Goal: Communication & Community: Ask a question

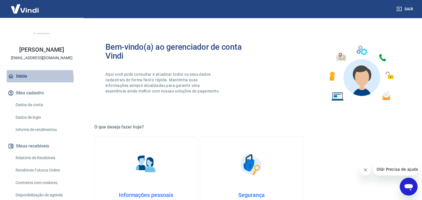
click at [23, 79] on link "Início" at bounding box center [42, 76] width 70 height 12
click at [32, 75] on link "Início" at bounding box center [42, 76] width 70 height 12
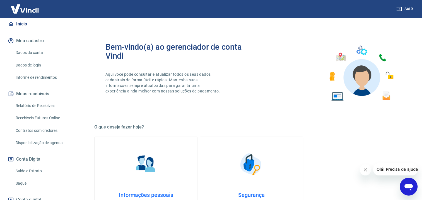
scroll to position [91, 0]
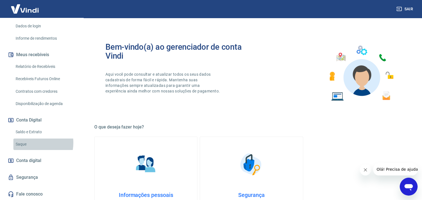
click at [28, 142] on link "Saque" at bounding box center [44, 143] width 63 height 11
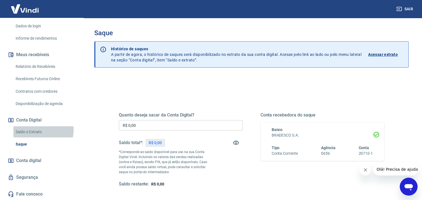
click at [31, 129] on link "Saldo e Extrato" at bounding box center [44, 131] width 63 height 11
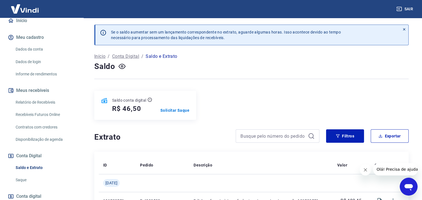
scroll to position [56, 0]
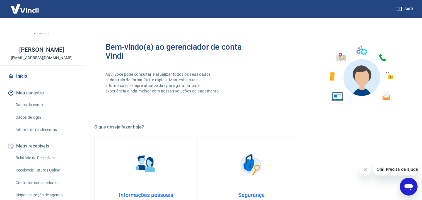
click at [407, 187] on icon "Abrir janela de mensagens" at bounding box center [408, 187] width 8 height 7
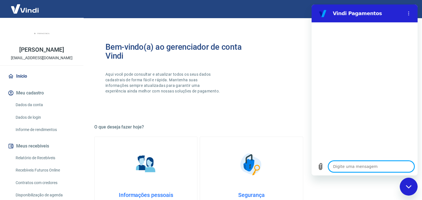
click at [338, 168] on textarea at bounding box center [371, 166] width 86 height 11
type textarea "b"
type textarea "x"
type textarea "bo"
type textarea "x"
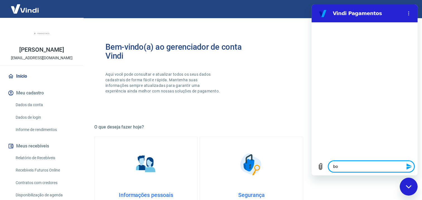
type textarea "boa"
type textarea "x"
type textarea "boa"
type textarea "x"
type textarea "boa t"
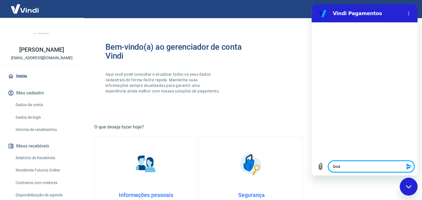
type textarea "x"
type textarea "boa ta"
type textarea "x"
type textarea "boa tar"
type textarea "x"
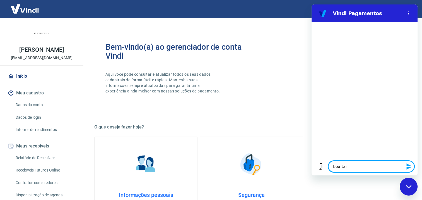
type textarea "boa tard"
type textarea "x"
type textarea "boa tarde"
type textarea "x"
type textarea "boa tarde,"
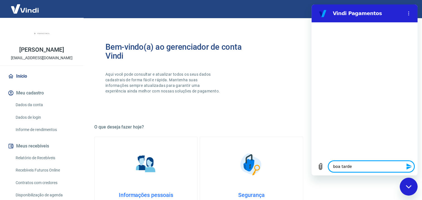
type textarea "x"
type textarea "boa tarde,"
type textarea "x"
type textarea "boa tarde, t"
type textarea "x"
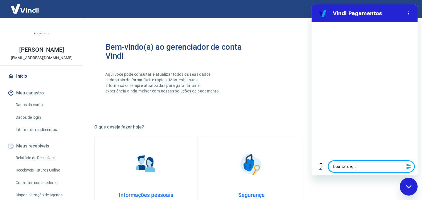
type textarea "boa tarde, tu"
type textarea "x"
type textarea "boa tarde, tud"
type textarea "x"
type textarea "boa tarde, tudo"
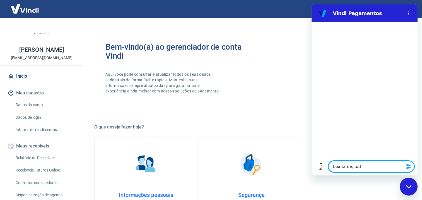
type textarea "x"
type textarea "boa tarde, tudo"
type textarea "x"
type textarea "boa tarde, tudo b"
type textarea "x"
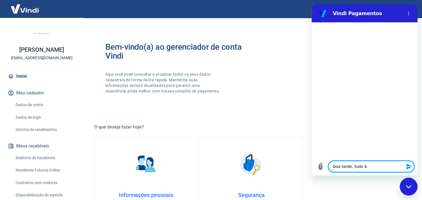
type textarea "boa tarde, tudo be"
type textarea "x"
type textarea "boa tarde, tudo bem"
type textarea "x"
type textarea "boa tarde, tudo bem?"
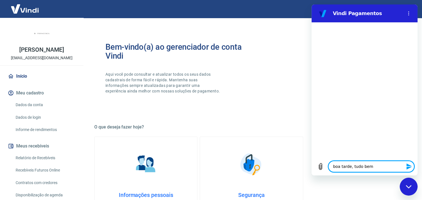
type textarea "x"
type textarea "h"
type textarea "x"
type textarea "ho"
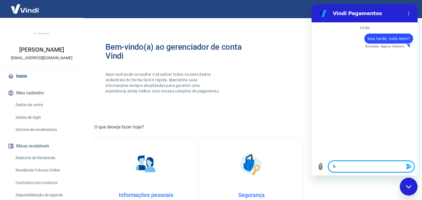
type textarea "x"
type textarea "hou"
type textarea "x"
type textarea "houv"
type textarea "x"
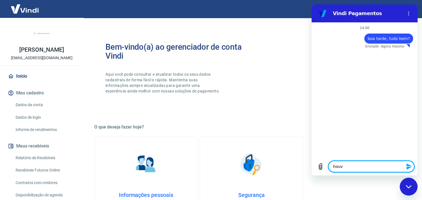
type textarea "houve"
type textarea "x"
type textarea "houve"
type textarea "x"
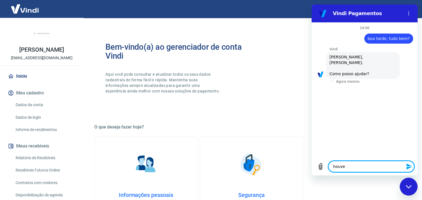
type textarea "houve a"
type textarea "x"
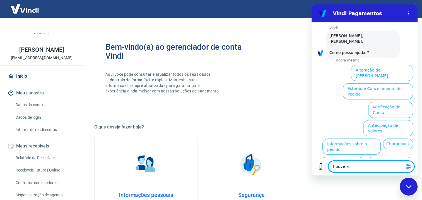
scroll to position [37, 0]
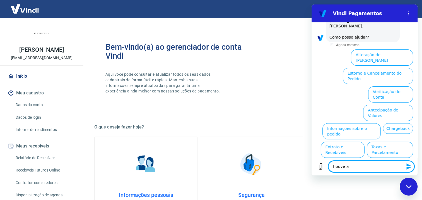
type textarea "houve al"
type textarea "x"
type textarea "houve al"
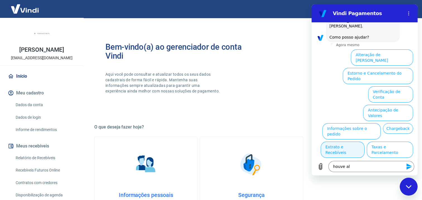
click at [364, 141] on button "Extrato e Recebíveis" at bounding box center [343, 149] width 44 height 16
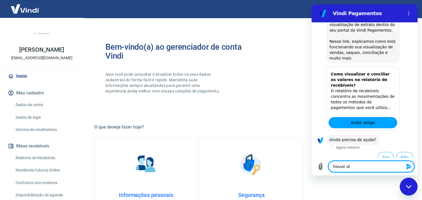
scroll to position [87, 0]
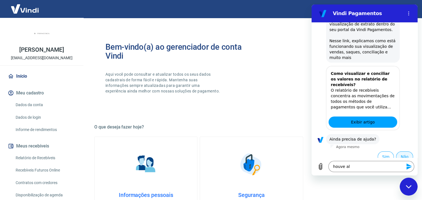
click at [397, 151] on button "Não" at bounding box center [404, 156] width 17 height 11
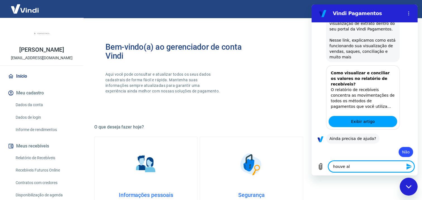
type textarea "x"
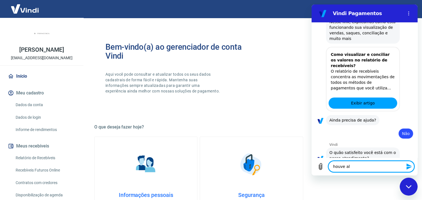
type textarea "houve a"
type textarea "x"
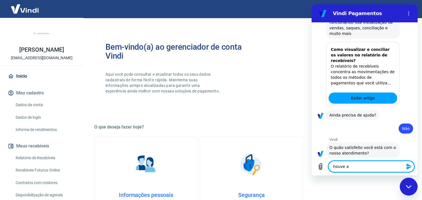
type textarea "houve"
type textarea "x"
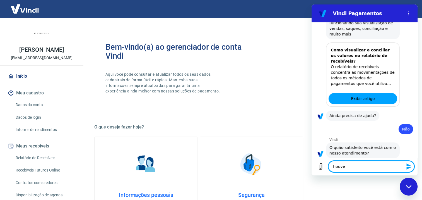
type textarea "houve"
type textarea "x"
type textarea "houv"
type textarea "x"
type textarea "hou"
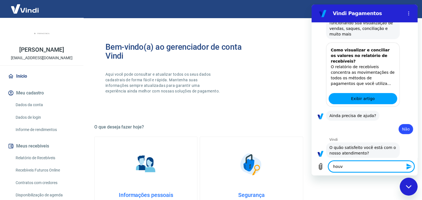
type textarea "x"
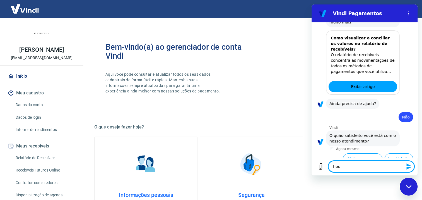
type textarea "ho"
type textarea "x"
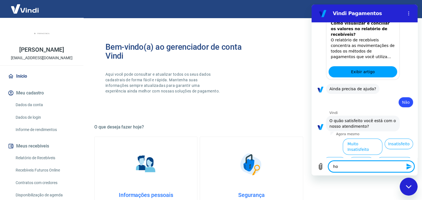
type textarea "h"
type textarea "x"
click at [394, 138] on button "Insatisfeito" at bounding box center [399, 143] width 28 height 11
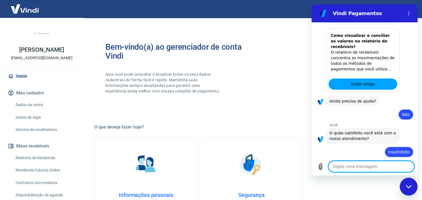
type textarea "x"
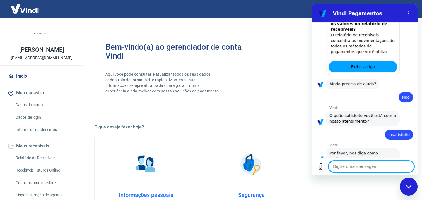
scroll to position [143, 0]
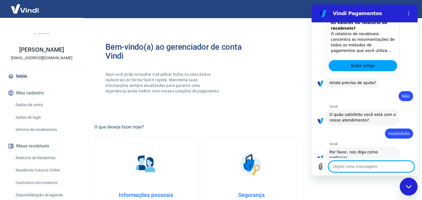
click at [364, 166] on textarea at bounding box center [371, 166] width 86 height 11
click at [409, 13] on icon "Menu de opções" at bounding box center [408, 13] width 4 height 4
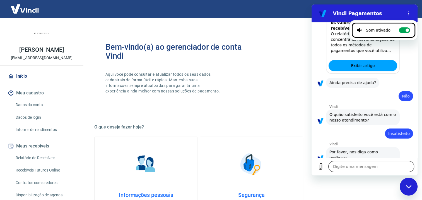
click at [346, 164] on textarea at bounding box center [371, 166] width 86 height 11
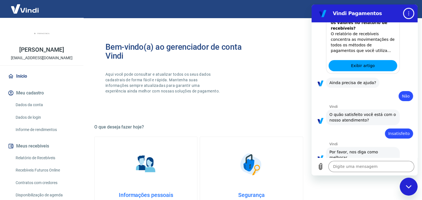
click at [403, 8] on button "Menu de opções" at bounding box center [408, 13] width 11 height 11
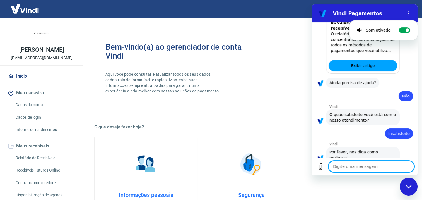
click at [338, 165] on textarea at bounding box center [371, 166] width 86 height 11
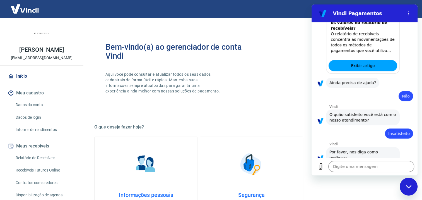
click at [272, 110] on div "Bem-vindo(a) ao gerenciador de conta Vindi Aqui você pode consultar e atualizar…" at bounding box center [251, 72] width 314 height 79
click at [408, 13] on icon "Menu de opções" at bounding box center [408, 13] width 4 height 4
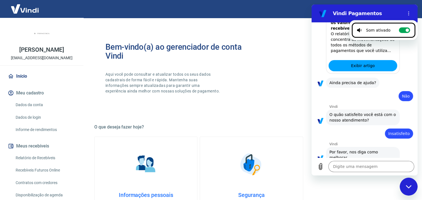
click at [222, 97] on div "Bem-vindo(a) ao gerenciador de conta Vindi Aqui você pode consultar e atualizar…" at bounding box center [178, 73] width 146 height 62
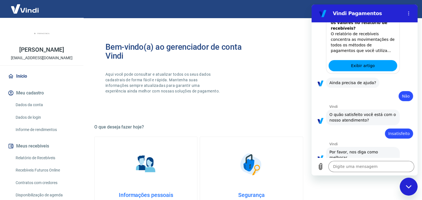
click at [402, 185] on div "Fechar janela de mensagens" at bounding box center [408, 186] width 17 height 17
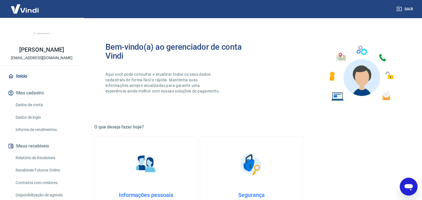
click at [408, 184] on icon "Abrir janela de mensagens" at bounding box center [408, 187] width 8 height 7
type textarea "x"
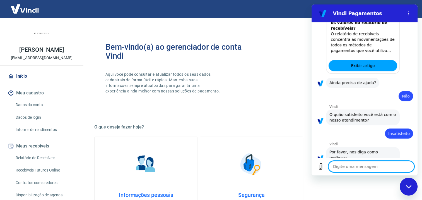
click at [347, 167] on textarea at bounding box center [371, 166] width 86 height 11
type textarea "o"
type textarea "x"
type textarea "ol"
type textarea "x"
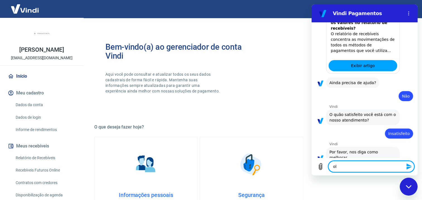
type textarea "ola"
type textarea "x"
type textarea "ola"
click at [407, 165] on icon "Enviar mensagem" at bounding box center [408, 166] width 5 height 6
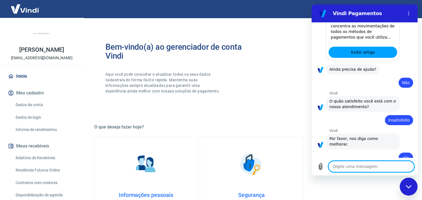
type textarea "x"
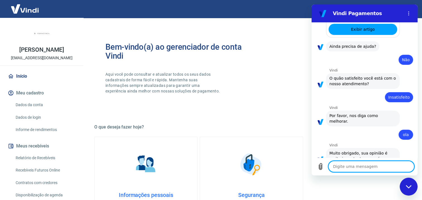
scroll to position [181, 0]
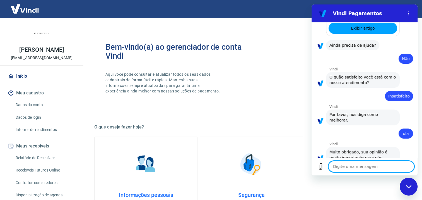
click at [351, 165] on textarea at bounding box center [371, 166] width 86 height 11
type textarea "h"
type textarea "x"
type textarea "ho"
type textarea "x"
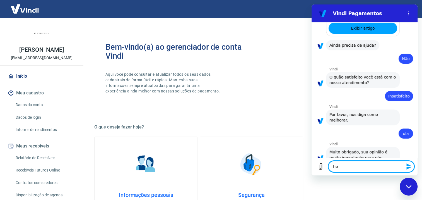
type textarea "hou"
type textarea "x"
type textarea "houv"
type textarea "x"
type textarea "houve"
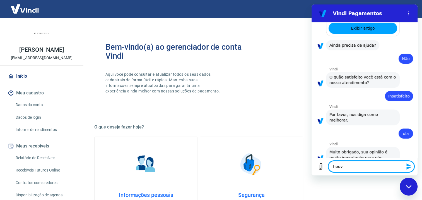
type textarea "x"
type textarea "houve"
type textarea "x"
type textarea "houve a"
type textarea "x"
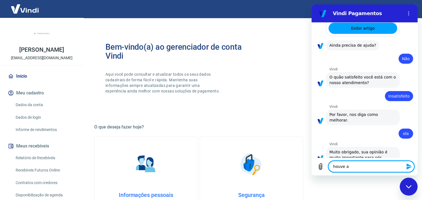
type textarea "houve al"
type textarea "x"
type textarea "houve alg"
type textarea "x"
type textarea "houve algu"
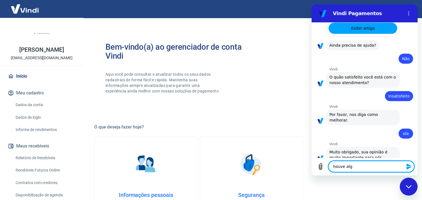
type textarea "x"
type textarea "houve algum"
type textarea "x"
type textarea "houve algum"
type textarea "x"
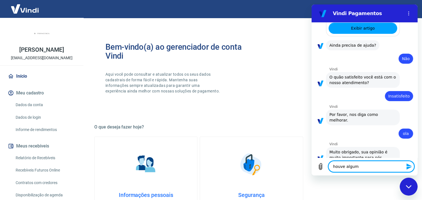
type textarea "houve algum r"
type textarea "x"
type textarea "houve algum re"
type textarea "x"
type textarea "houve algum rea"
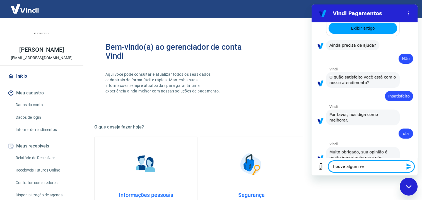
type textarea "x"
type textarea "houve algum reaj"
type textarea "x"
type textarea "houve algum reaju"
type textarea "x"
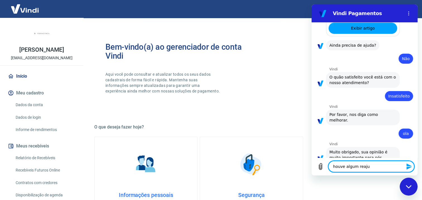
type textarea "houve algum reajus"
type textarea "x"
type textarea "houve algum reajust"
type textarea "x"
type textarea "houve algum reajuste"
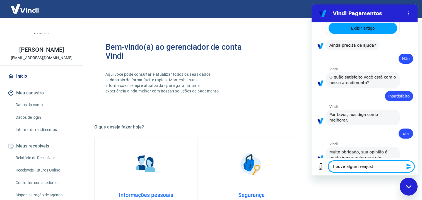
type textarea "x"
type textarea "houve algum reajuste"
type textarea "x"
type textarea "houve algum reajuste n"
type textarea "x"
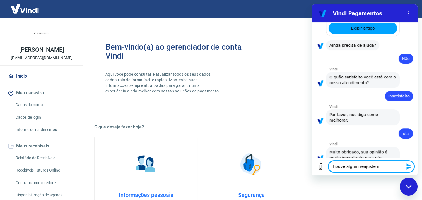
type textarea "houve algum reajuste na"
type textarea "x"
type textarea "houve algum reajuste na"
type textarea "x"
type textarea "houve algum reajuste na m"
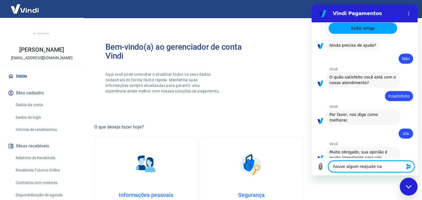
type textarea "x"
type textarea "houve algum reajuste na ms"
type textarea "x"
type textarea "houve algum reajuste na m"
type textarea "x"
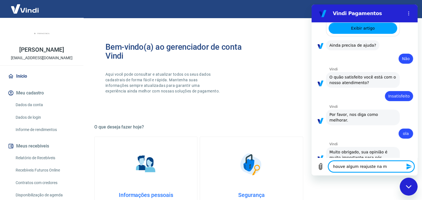
type textarea "houve algum reajuste na me"
type textarea "x"
type textarea "houve algum reajuste na mem"
type textarea "x"
type textarea "houve algum reajuste na me"
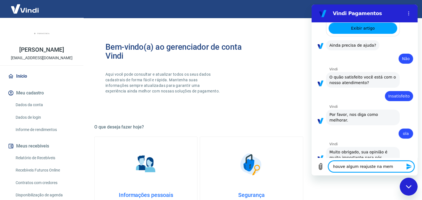
type textarea "x"
type textarea "houve algum reajuste na men"
type textarea "x"
type textarea "houve algum reajuste na mens"
type textarea "x"
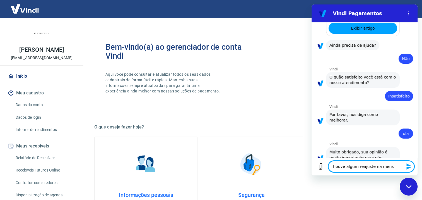
type textarea "houve algum reajuste na mensa"
type textarea "x"
type textarea "houve algum reajuste na mensal"
type textarea "x"
type textarea "houve algum reajuste na mensali"
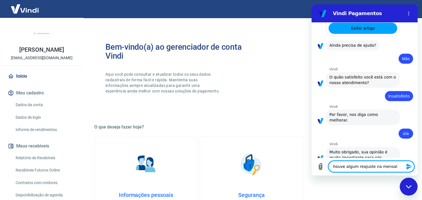
type textarea "x"
type textarea "houve algum reajuste na mensalid"
type textarea "x"
type textarea "houve algum reajuste na mensalida"
type textarea "x"
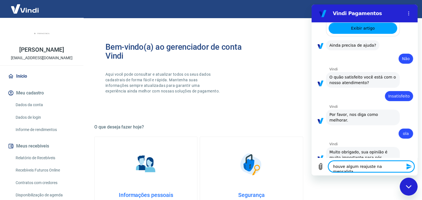
type textarea "houve algum reajuste na mensalidad"
type textarea "x"
type textarea "houve algum reajuste na mensalidade"
type textarea "x"
type textarea "houve algum reajuste na mensalidade"
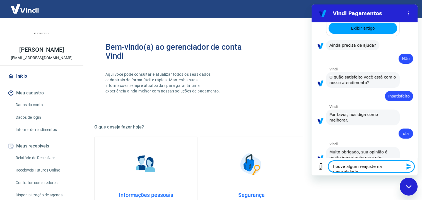
type textarea "x"
type textarea "houve algum reajuste na mensalidade d"
type textarea "x"
type textarea "houve algum reajuste na mensalidade do"
type textarea "x"
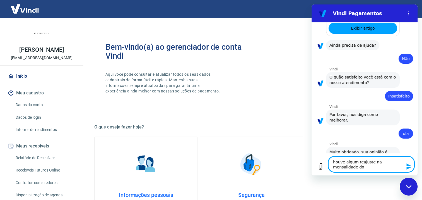
type textarea "houve algum reajuste na mensalidade do"
type textarea "x"
type textarea "houve algum reajuste na mensalidade do m"
type textarea "x"
type textarea "houve algum reajuste na mensalidade do me"
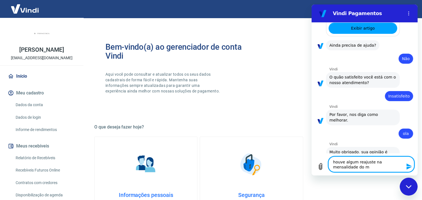
type textarea "x"
type textarea "houve algum reajuste na mensalidade do mes"
type textarea "x"
type textarea "houve algum reajuste na mensalidade do mes"
type textarea "x"
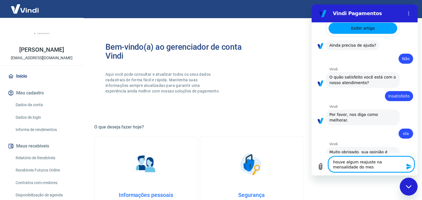
type textarea "houve algum reajuste na mensalidade do mes p"
type textarea "x"
type textarea "houve algum reajuste na mensalidade do mes pa"
type textarea "x"
type textarea "houve algum reajuste na mensalidade do mes par"
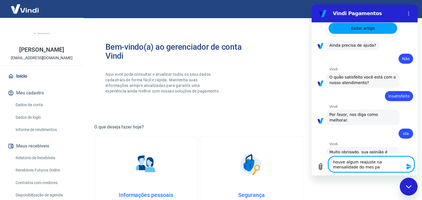
type textarea "x"
type textarea "houve algum reajuste na mensalidade do mes pa"
type textarea "x"
type textarea "houve algum reajuste na mensalidade do mes p"
type textarea "x"
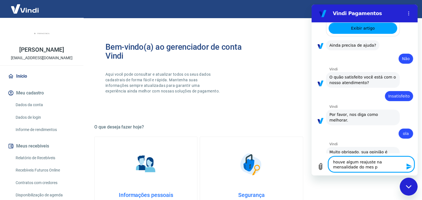
type textarea "houve algum reajuste na mensalidade do mes"
type textarea "x"
type textarea "houve algum reajuste na mensalidade do mes ?"
type textarea "x"
type textarea "houve algum reajuste na mensalidade do mes"
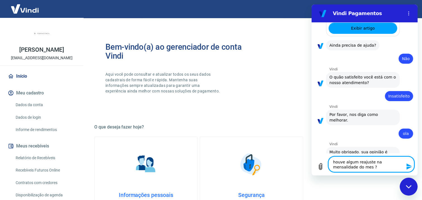
type textarea "x"
type textarea "houve algum reajuste na mensalidade do mes"
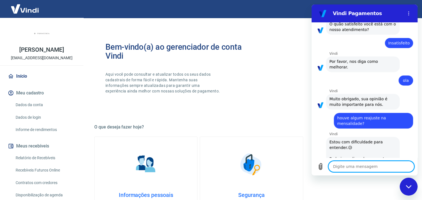
scroll to position [235, 0]
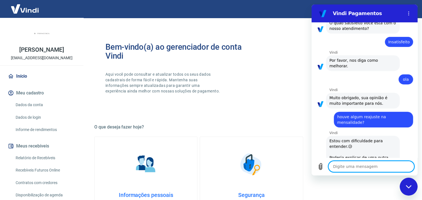
click at [360, 167] on textarea at bounding box center [371, 166] width 86 height 11
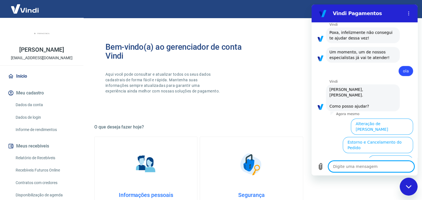
scroll to position [503, 0]
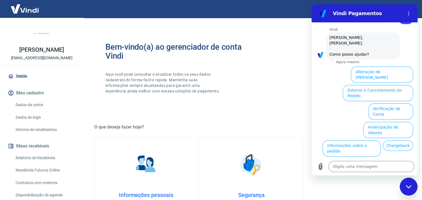
click at [364, 158] on button "Extrato e Recebíveis" at bounding box center [343, 166] width 44 height 16
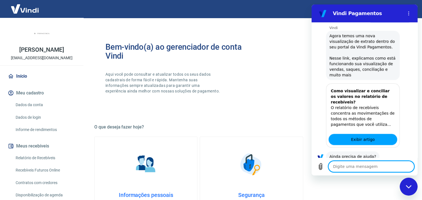
scroll to position [554, 0]
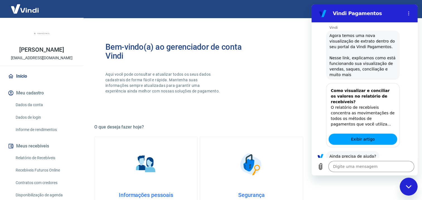
click at [381, 168] on button "Sim" at bounding box center [386, 173] width 16 height 11
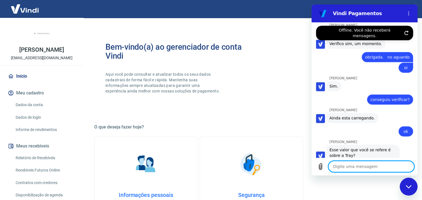
scroll to position [834, 0]
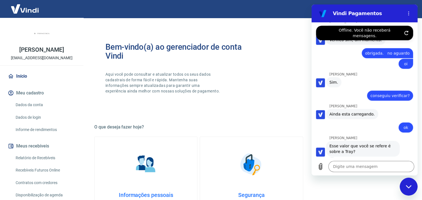
click at [297, 55] on div "Bem-vindo(a) ao gerenciador de conta Vindi Aqui você pode consultar e atualizar…" at bounding box center [251, 72] width 314 height 79
click at [276, 95] on div "Bem-vindo(a) ao gerenciador de conta Vindi Aqui você pode consultar e atualizar…" at bounding box center [251, 72] width 314 height 79
click at [406, 181] on circle "Erro: falha ao enviar a mensagem" at bounding box center [407, 182] width 3 height 3
click at [278, 107] on div "Bem-vindo(a) ao gerenciador de conta Vindi Aqui você pode consultar e atualizar…" at bounding box center [251, 72] width 314 height 79
click at [285, 47] on div "Bem-vindo(a) ao gerenciador de conta Vindi Aqui você pode consultar e atualizar…" at bounding box center [251, 72] width 314 height 79
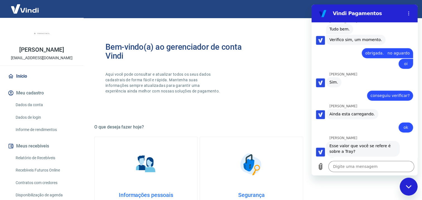
click at [299, 72] on div "Bem-vindo(a) ao gerenciador de conta Vindi Aqui você pode consultar e atualizar…" at bounding box center [251, 72] width 314 height 79
click at [370, 166] on textarea at bounding box center [371, 166] width 86 height 11
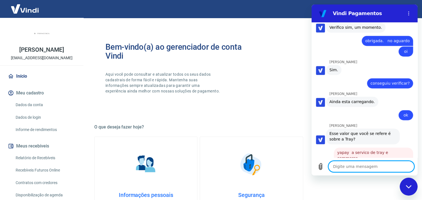
scroll to position [847, 0]
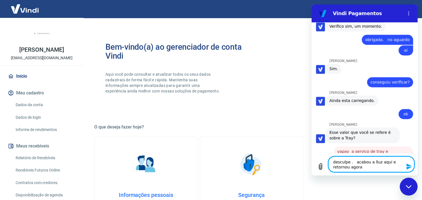
click at [374, 162] on textarea "desculpe . acabou a lluz aqui e retornou agora" at bounding box center [371, 164] width 86 height 16
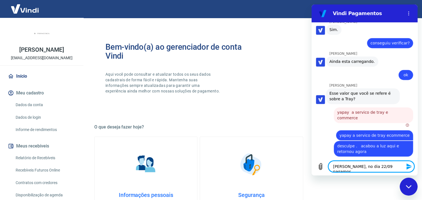
scroll to position [887, 0]
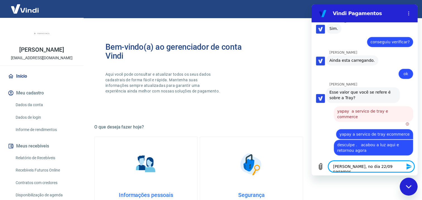
click at [368, 166] on textarea "[PERSON_NAME], no dia 22/09 pagamos" at bounding box center [371, 166] width 86 height 11
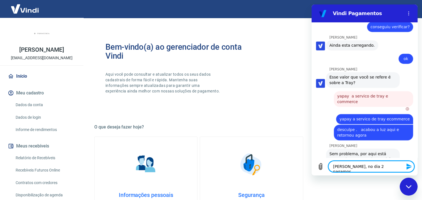
scroll to position [903, 0]
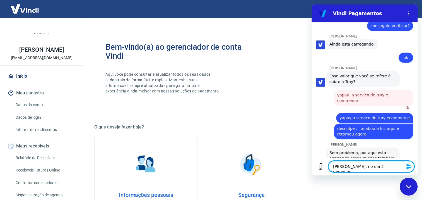
click at [380, 168] on textarea "[PERSON_NAME], no dia 2 pagamos" at bounding box center [371, 166] width 86 height 11
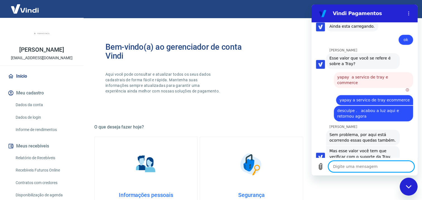
scroll to position [922, 0]
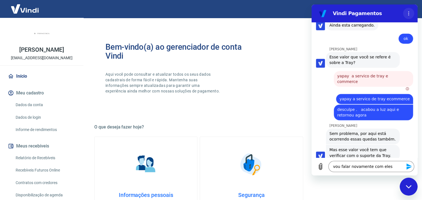
click at [409, 16] on button "Menu de opções" at bounding box center [408, 13] width 11 height 11
